Goal: Task Accomplishment & Management: Use online tool/utility

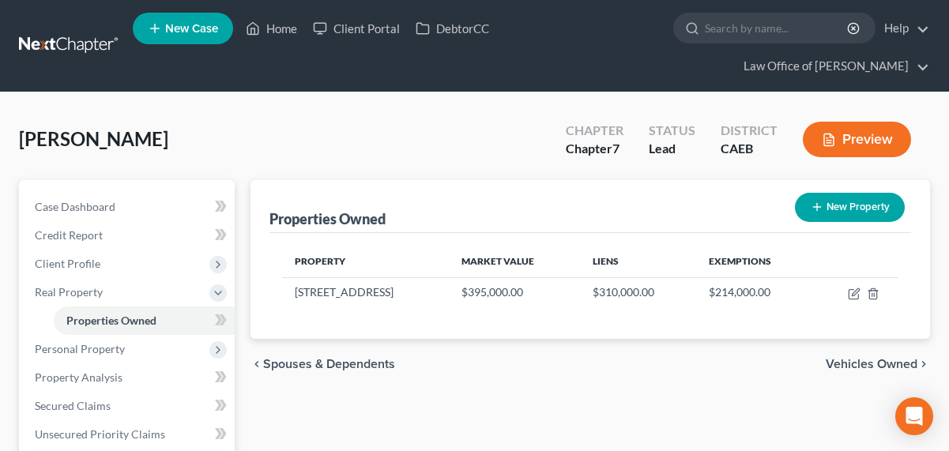
click at [75, 46] on link at bounding box center [69, 46] width 101 height 28
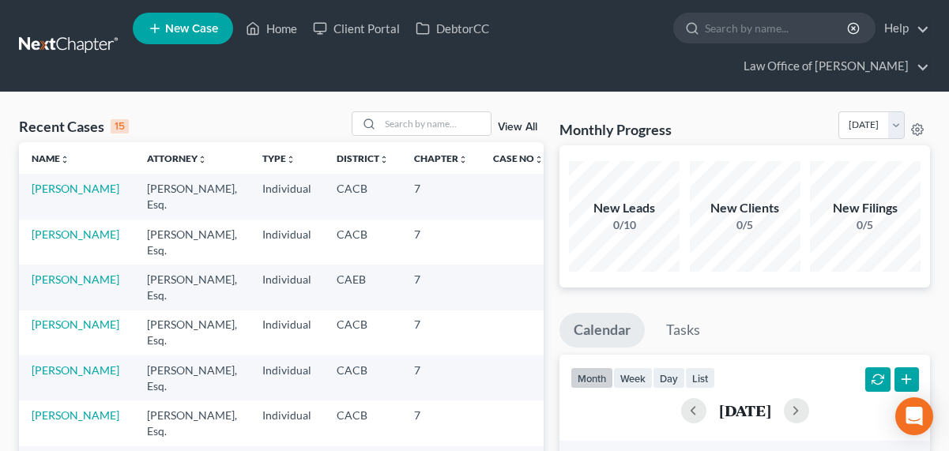
click at [503, 129] on link "View All" at bounding box center [517, 127] width 39 height 11
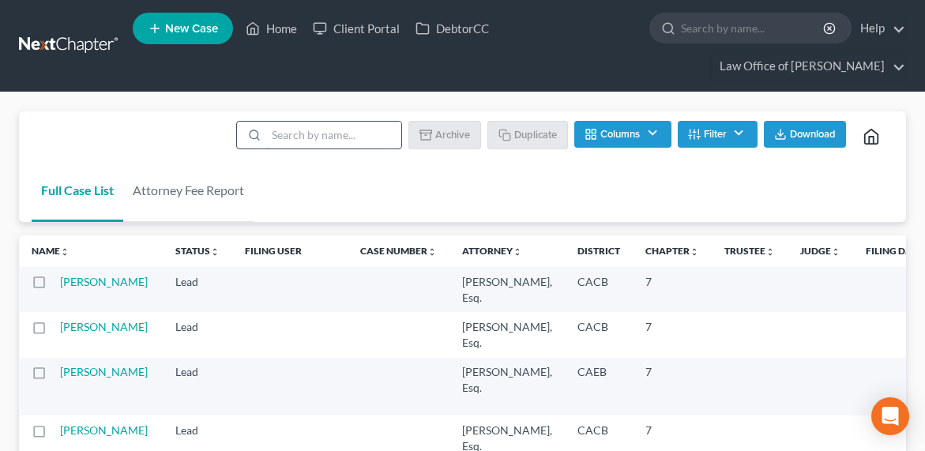
click at [295, 141] on input "search" at bounding box center [333, 135] width 135 height 27
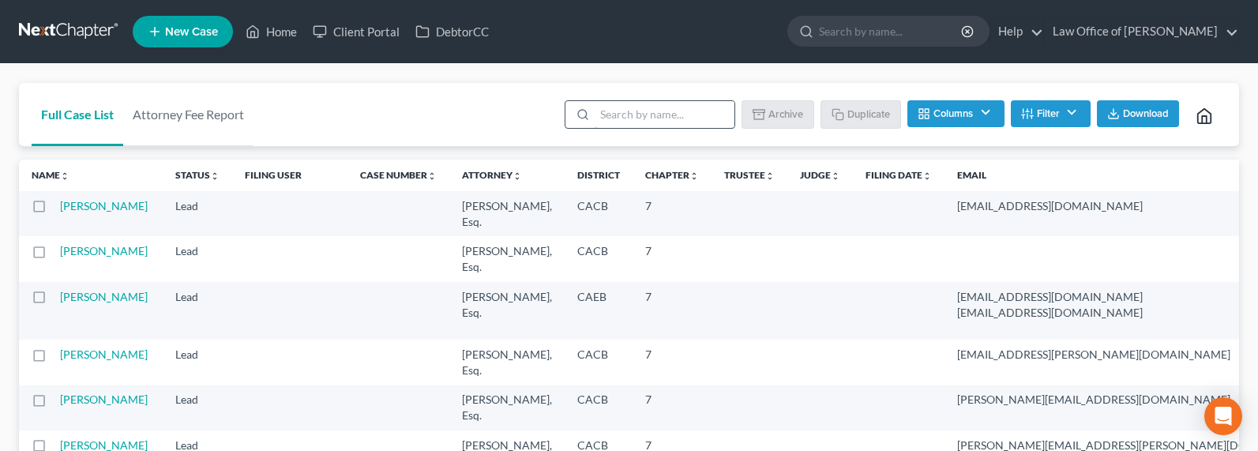
click at [662, 116] on input "search" at bounding box center [665, 114] width 140 height 27
type input "hakoyan"
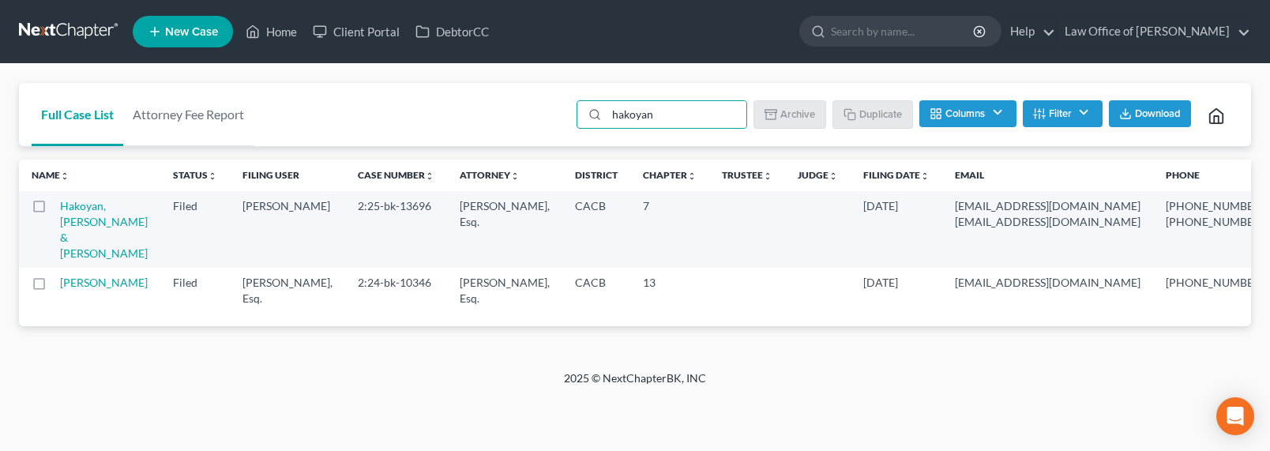
click at [88, 20] on link at bounding box center [69, 31] width 101 height 28
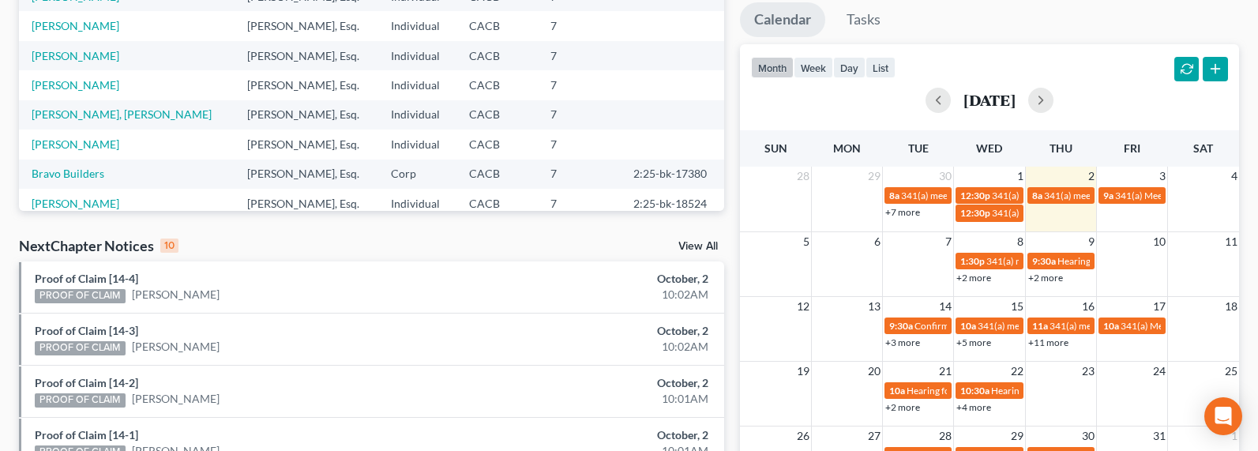
scroll to position [289, 0]
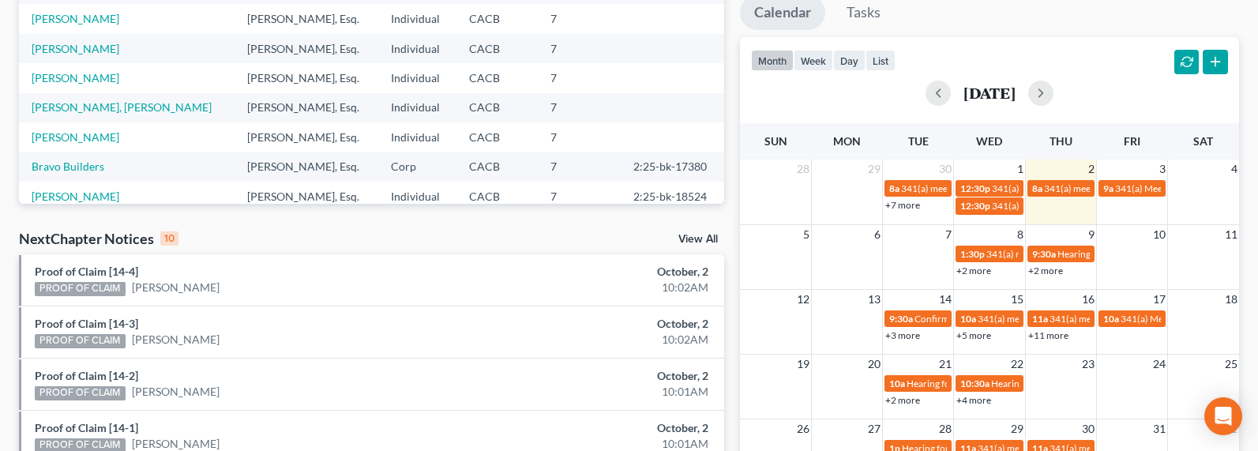
click at [695, 244] on link "View All" at bounding box center [697, 239] width 39 height 11
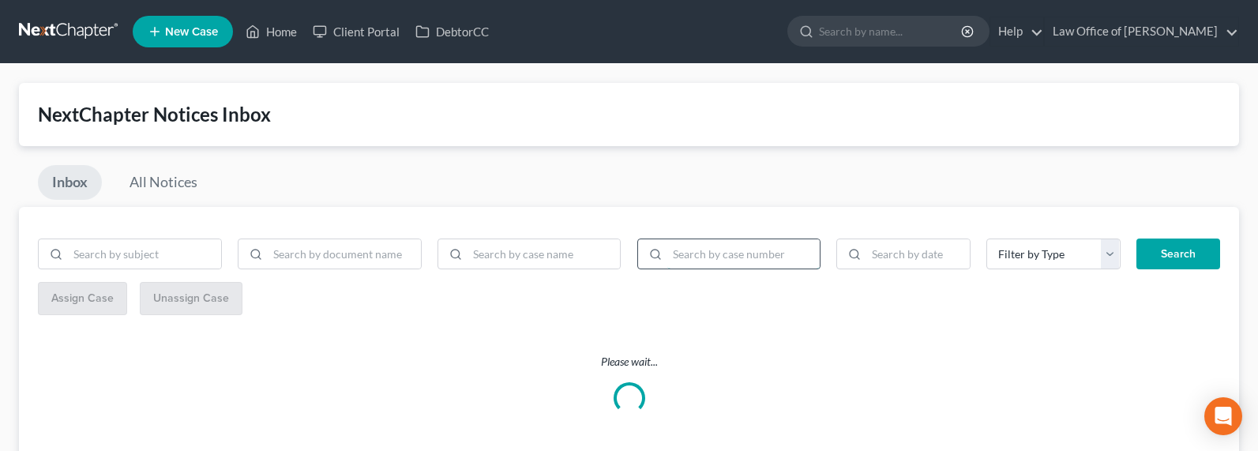
click at [699, 253] on input "search" at bounding box center [743, 254] width 153 height 30
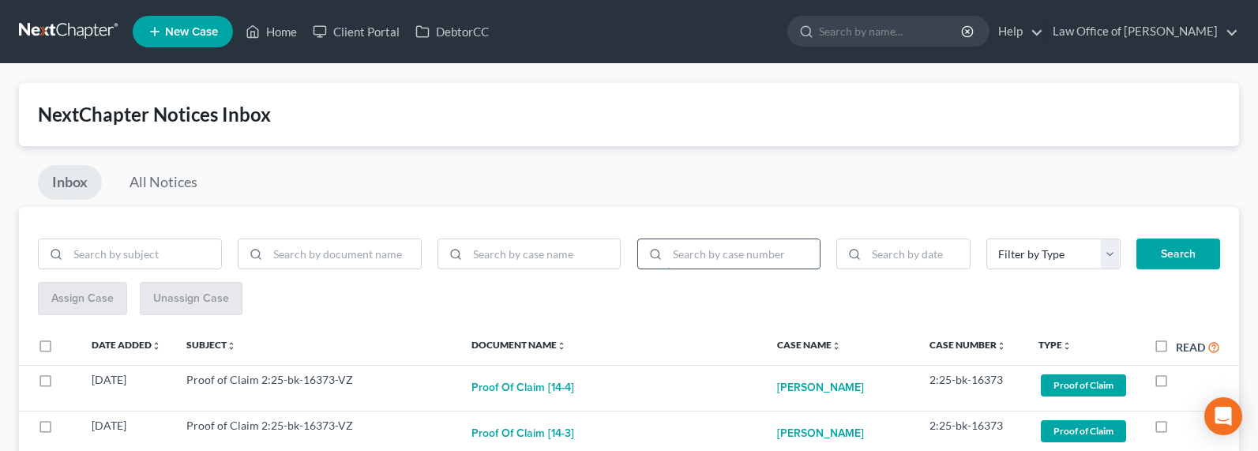
click at [706, 246] on input "search" at bounding box center [743, 254] width 153 height 30
type input "2:25-ap-01346-NB"
click at [1137, 239] on button "Search" at bounding box center [1179, 255] width 84 height 32
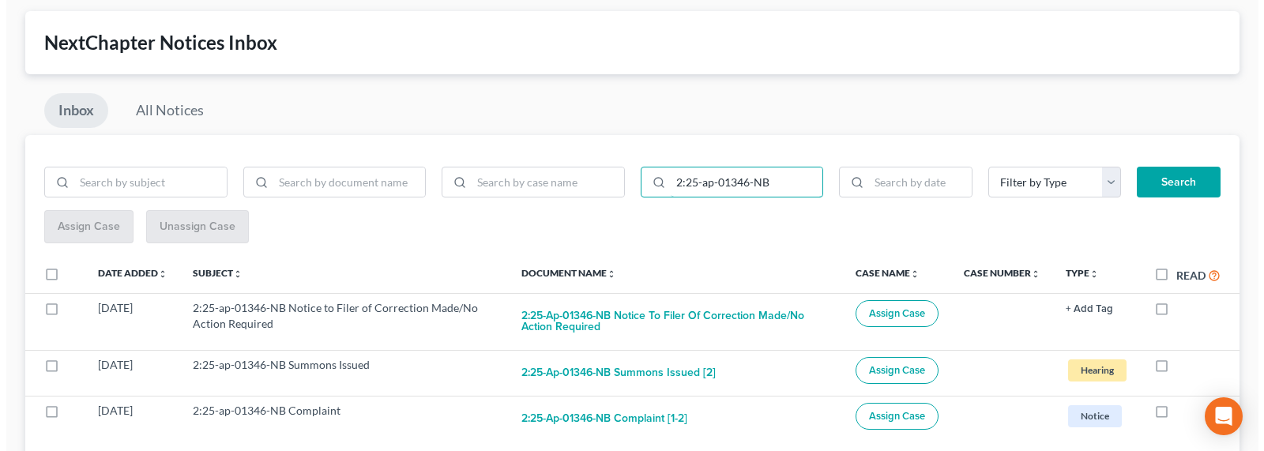
scroll to position [141, 0]
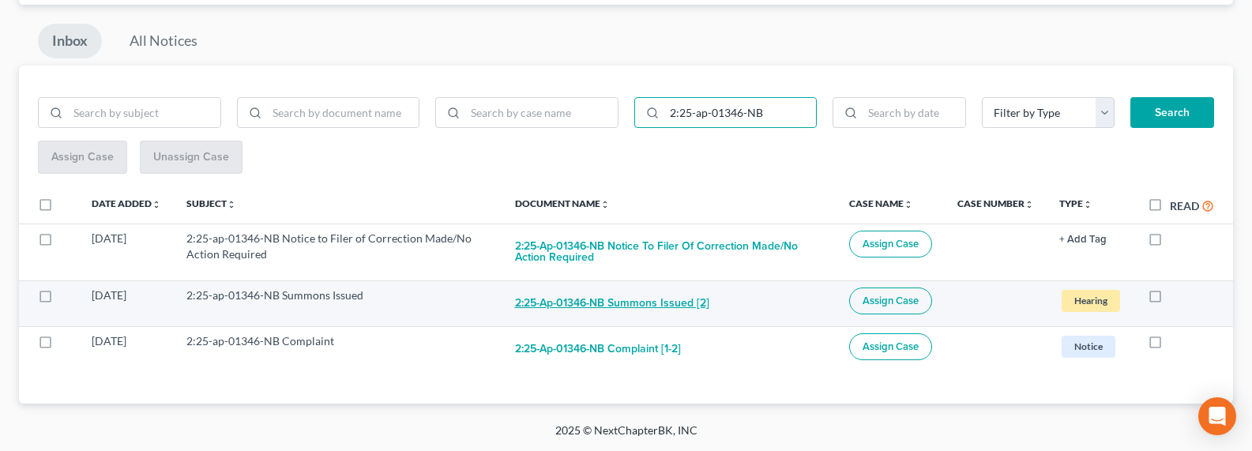
click at [627, 299] on button "2:25-ap-01346-NB Summons Issued [2]" at bounding box center [612, 303] width 194 height 32
checkbox input "true"
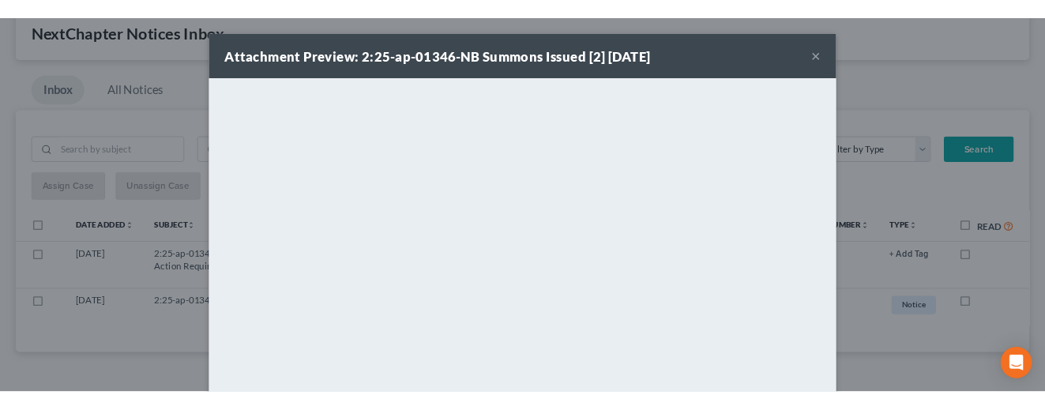
scroll to position [96, 0]
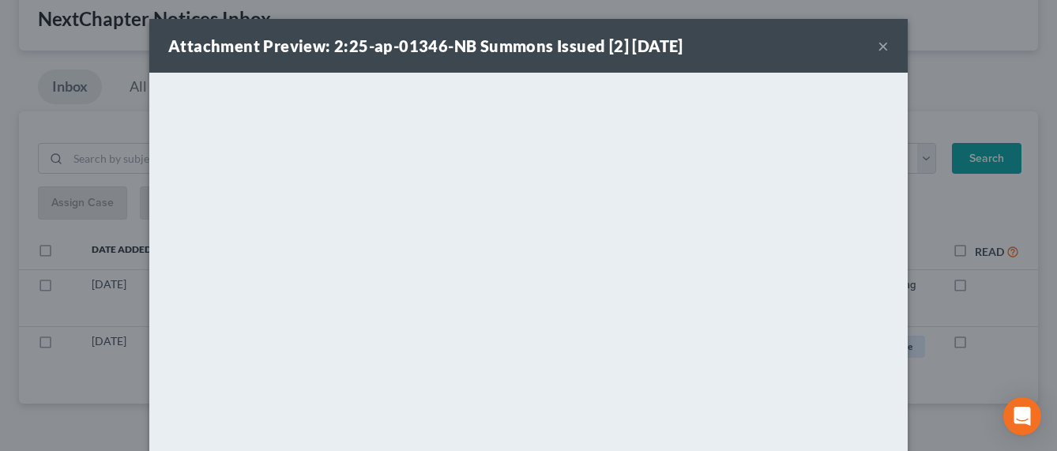
click at [877, 45] on button "×" at bounding box center [882, 45] width 11 height 19
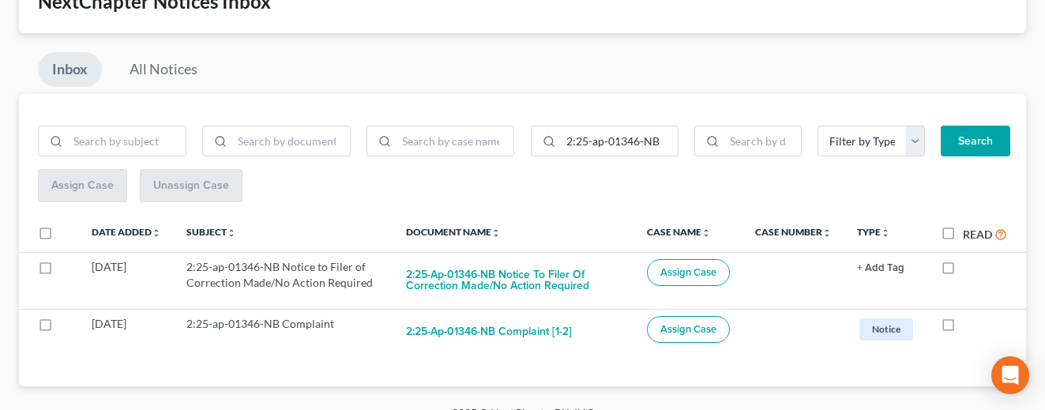
scroll to position [137, 0]
